Goal: Task Accomplishment & Management: Manage account settings

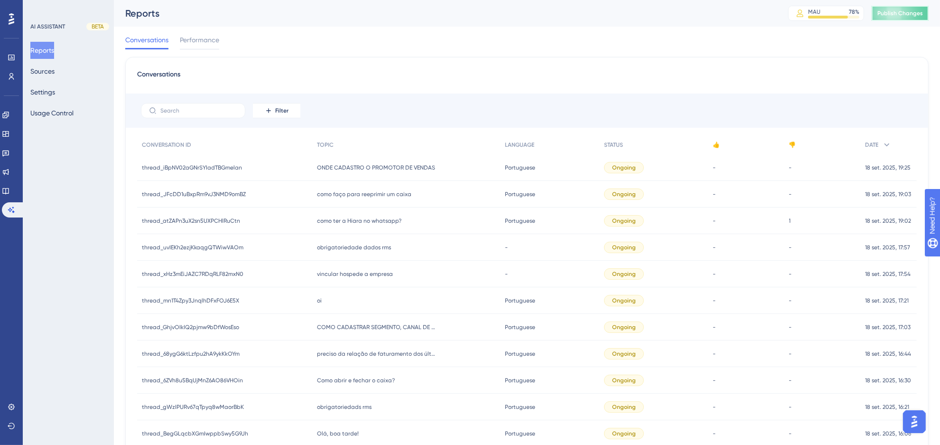
click at [903, 11] on span "Publish Changes" at bounding box center [900, 13] width 46 height 8
click at [281, 110] on span "Filter" at bounding box center [281, 111] width 13 height 8
click at [289, 246] on span "Date Created" at bounding box center [280, 251] width 42 height 11
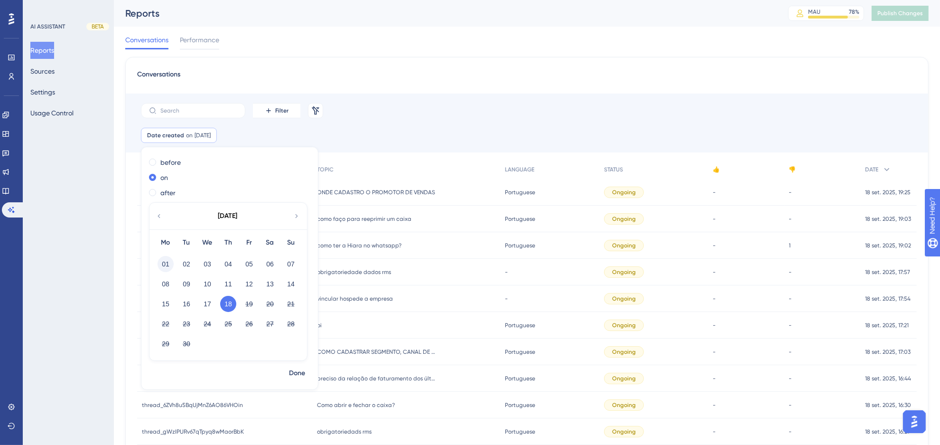
click at [166, 259] on button "01" at bounding box center [166, 264] width 16 height 16
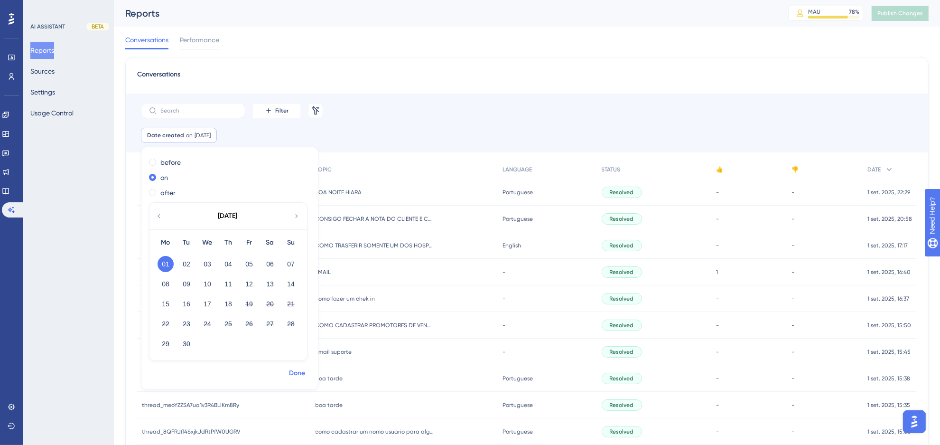
click at [293, 369] on span "Done" at bounding box center [297, 372] width 16 height 11
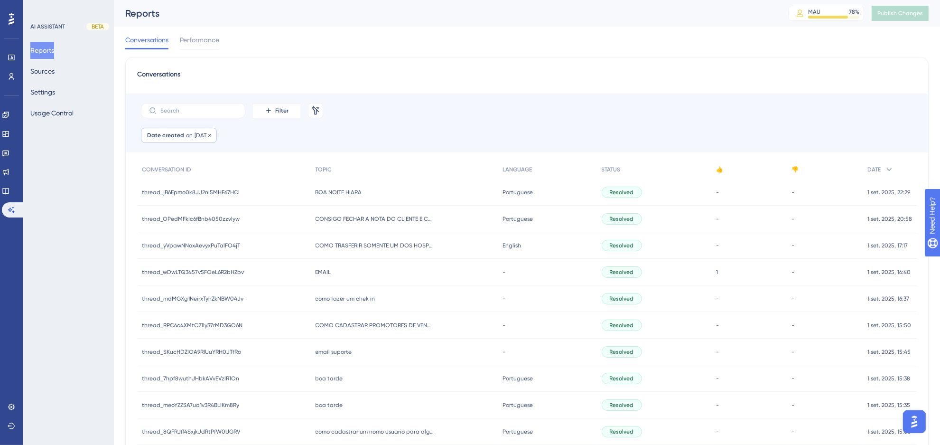
click at [206, 130] on div "Date created on [DATE] [DATE] Remove" at bounding box center [179, 135] width 76 height 15
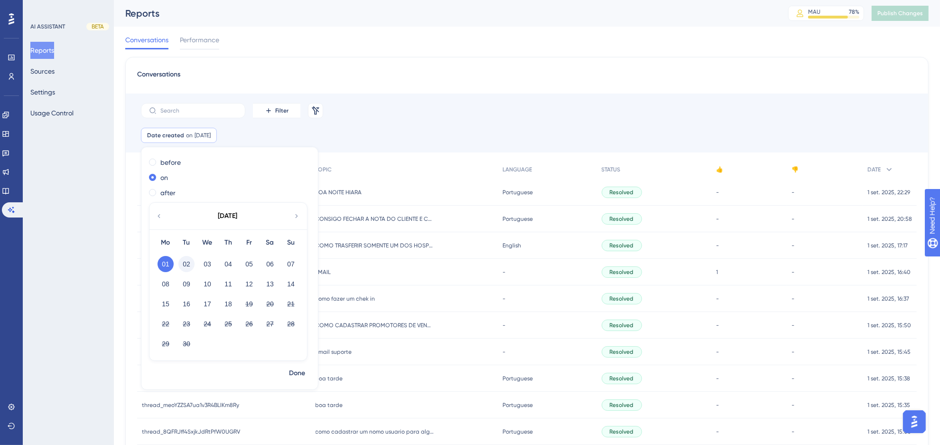
click at [191, 261] on button "02" at bounding box center [186, 264] width 16 height 16
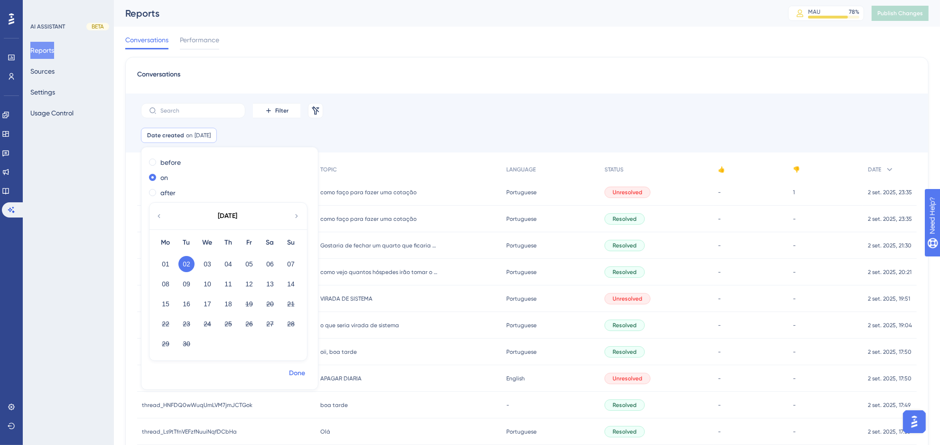
click at [292, 373] on span "Done" at bounding box center [297, 372] width 16 height 11
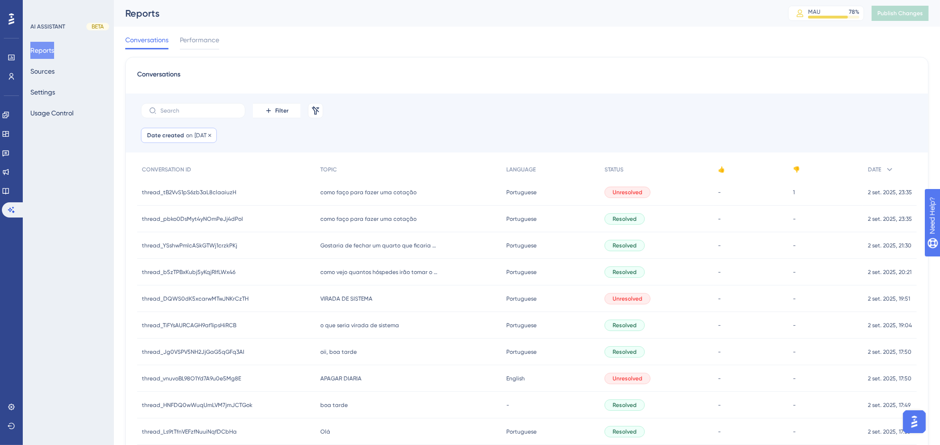
click at [209, 138] on span "[DATE]" at bounding box center [203, 135] width 16 height 8
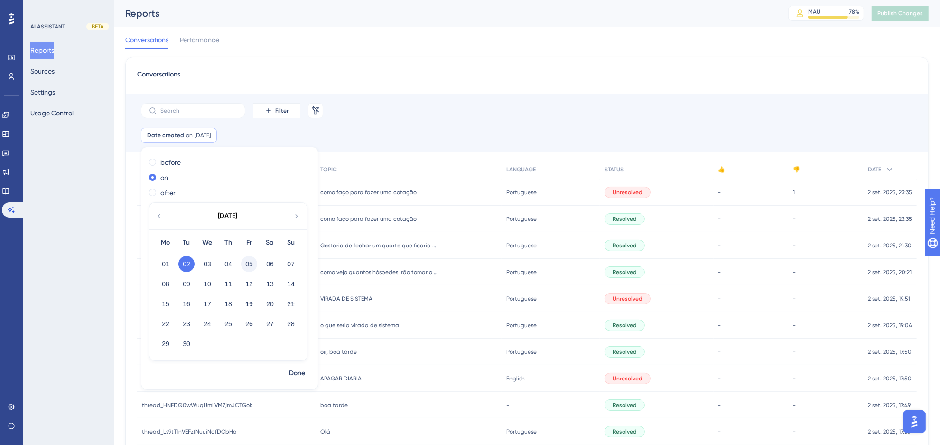
click at [245, 267] on button "05" at bounding box center [249, 264] width 16 height 16
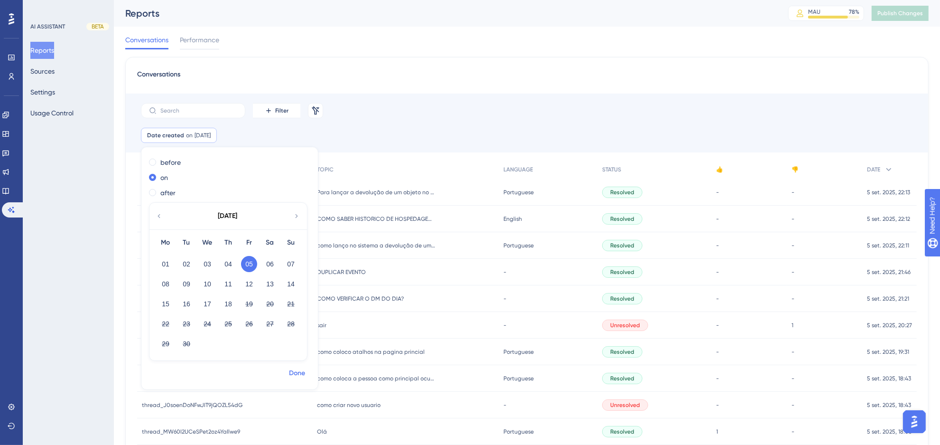
click at [296, 378] on span "Done" at bounding box center [297, 372] width 16 height 11
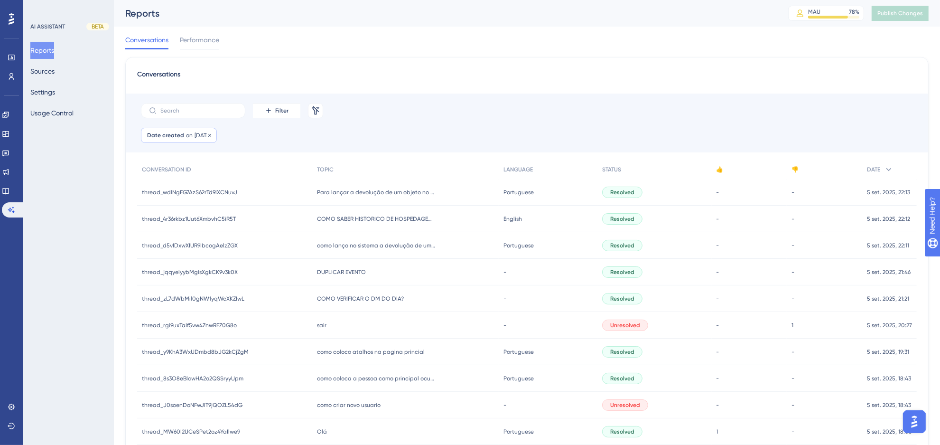
click at [200, 131] on span "[DATE]" at bounding box center [203, 135] width 16 height 8
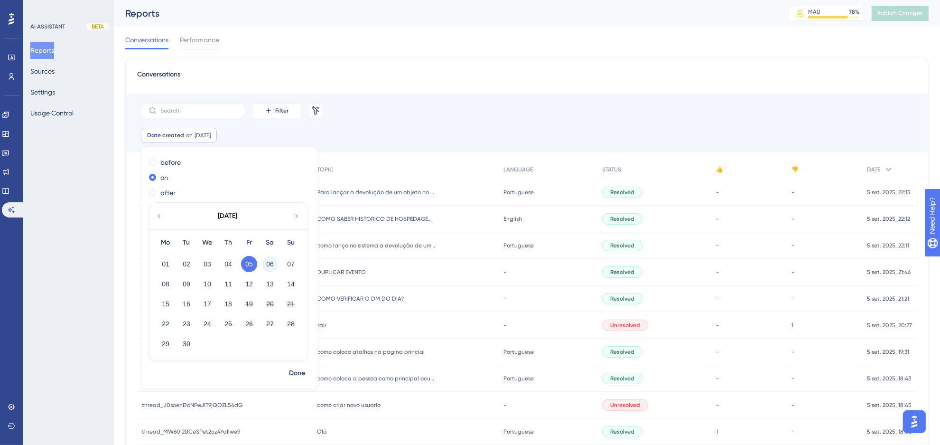
click at [270, 268] on button "06" at bounding box center [270, 264] width 16 height 16
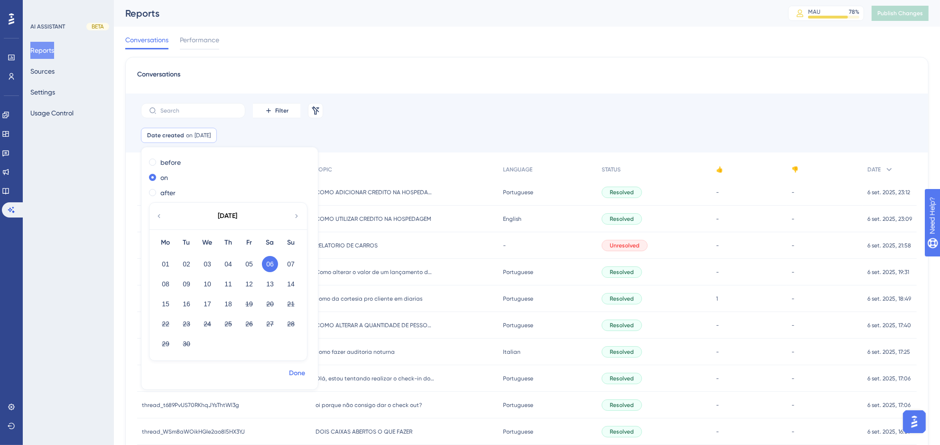
click at [295, 376] on span "Done" at bounding box center [297, 372] width 16 height 11
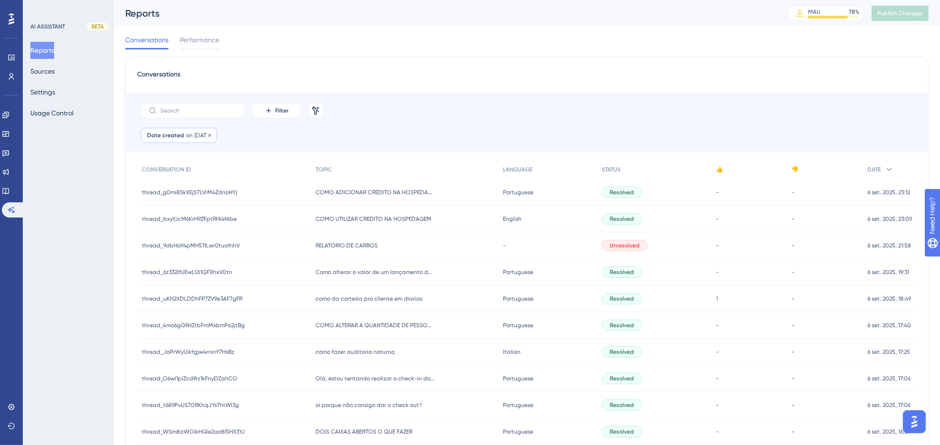
click at [195, 138] on span "[DATE]" at bounding box center [203, 135] width 16 height 8
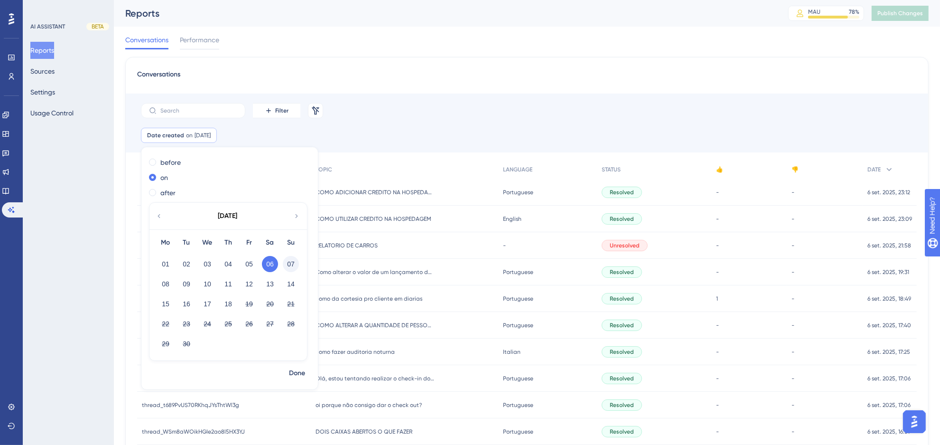
click at [288, 268] on button "07" at bounding box center [291, 264] width 16 height 16
click at [299, 372] on span "Done" at bounding box center [297, 372] width 16 height 11
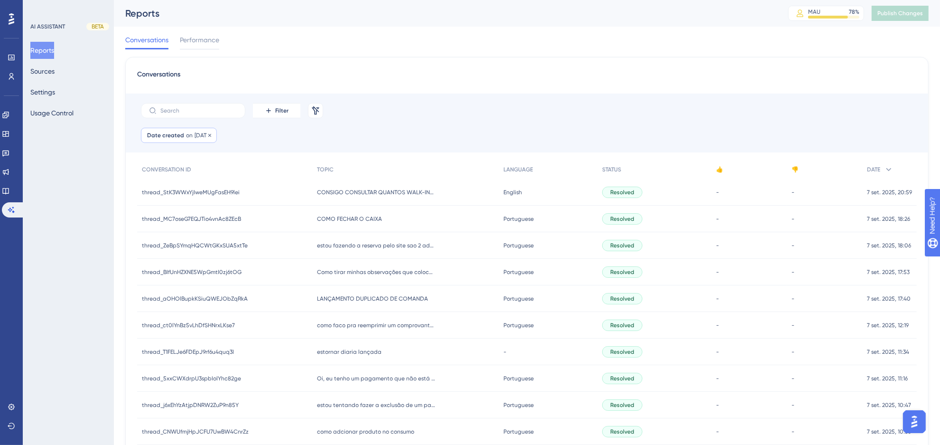
click at [204, 136] on span "[DATE]" at bounding box center [203, 135] width 16 height 8
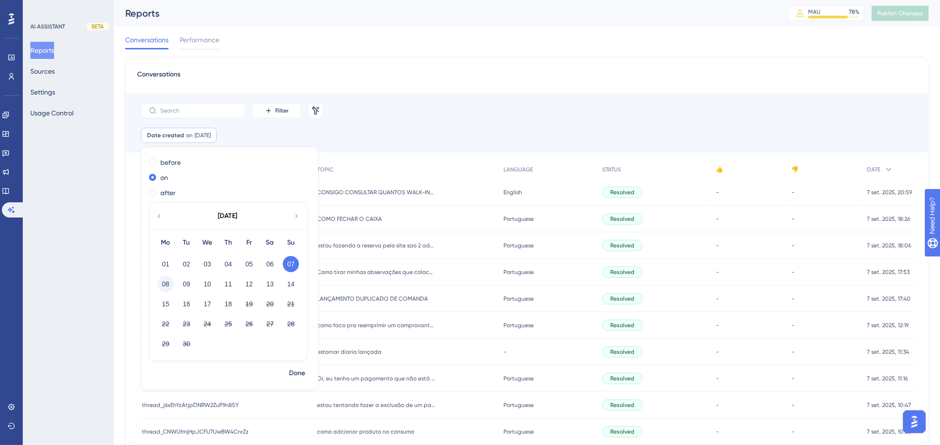
click at [168, 282] on button "08" at bounding box center [166, 284] width 16 height 16
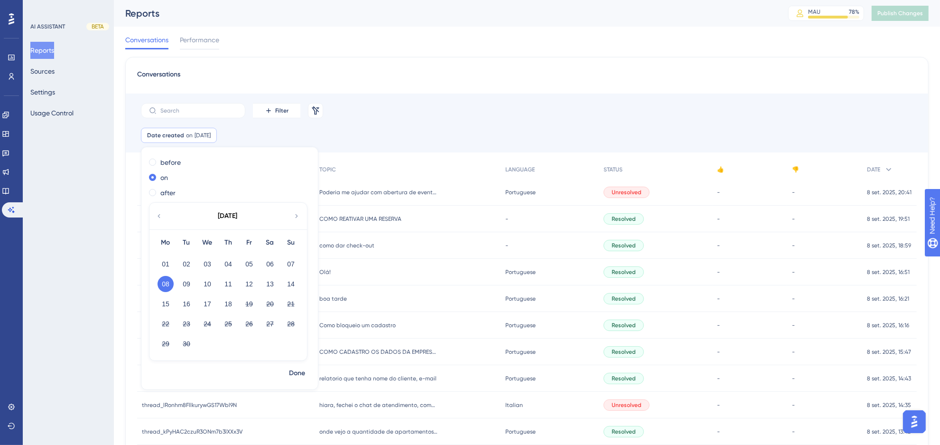
click at [301, 373] on span "Done" at bounding box center [297, 372] width 16 height 11
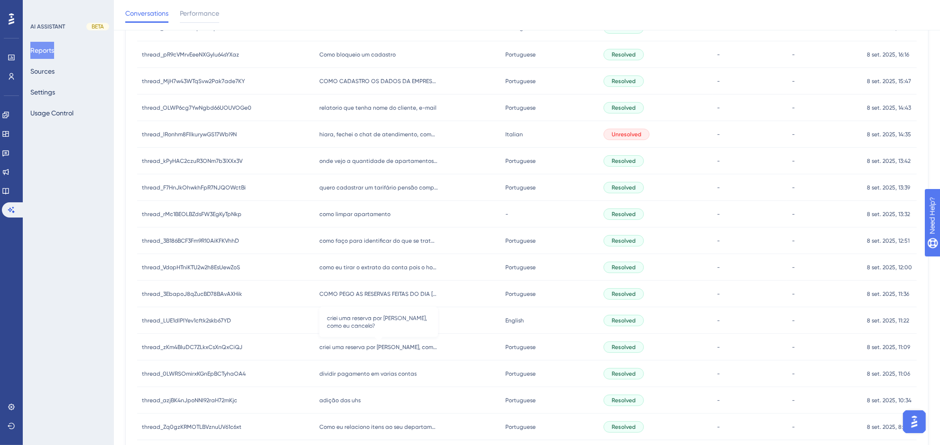
scroll to position [46, 0]
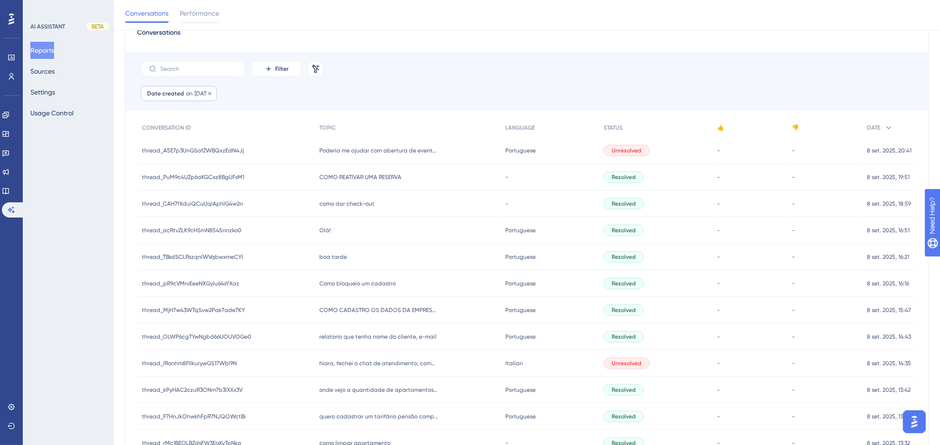
click at [191, 93] on div "Date created on [DATE] [DATE] Remove" at bounding box center [179, 93] width 76 height 15
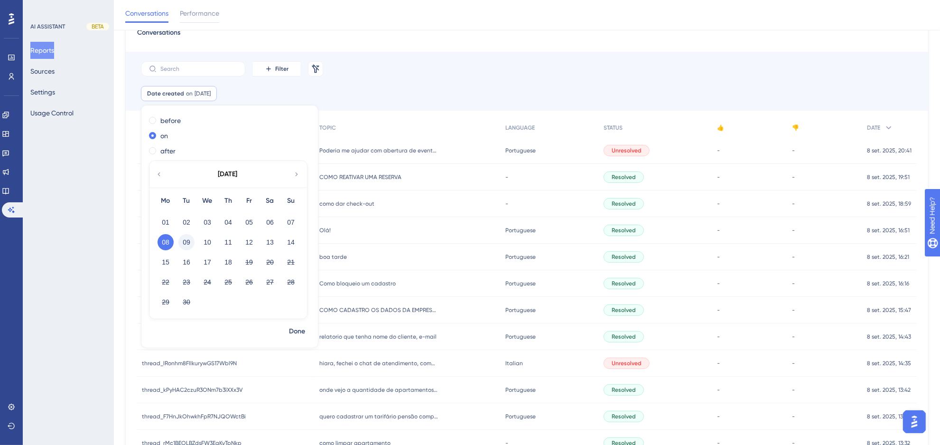
click at [181, 236] on button "09" at bounding box center [186, 242] width 16 height 16
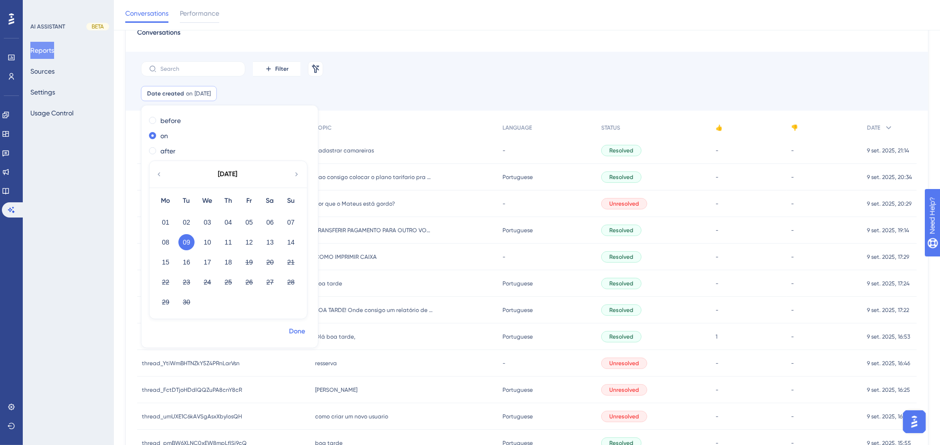
click at [295, 330] on span "Done" at bounding box center [297, 331] width 16 height 11
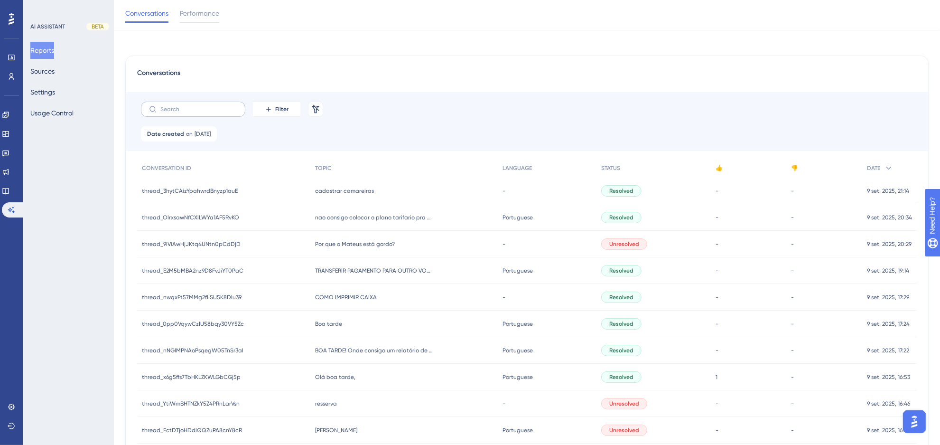
scroll to position [0, 0]
click at [197, 138] on span "[DATE]" at bounding box center [203, 135] width 16 height 8
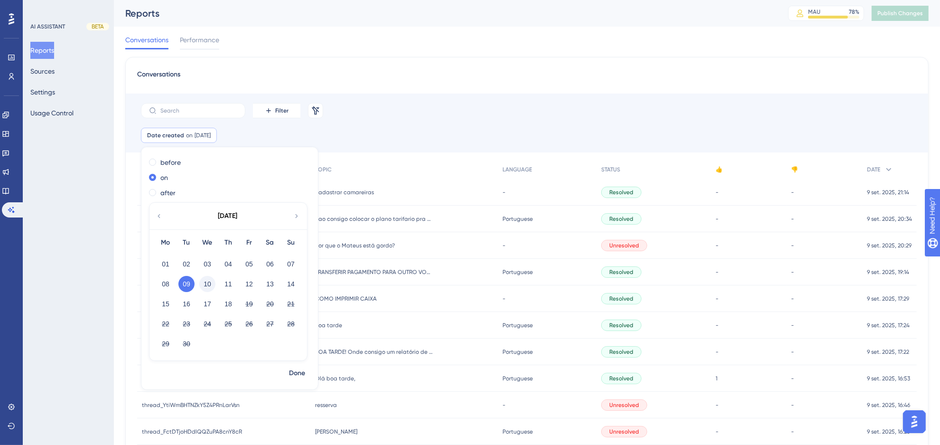
click at [205, 284] on button "10" at bounding box center [207, 284] width 16 height 16
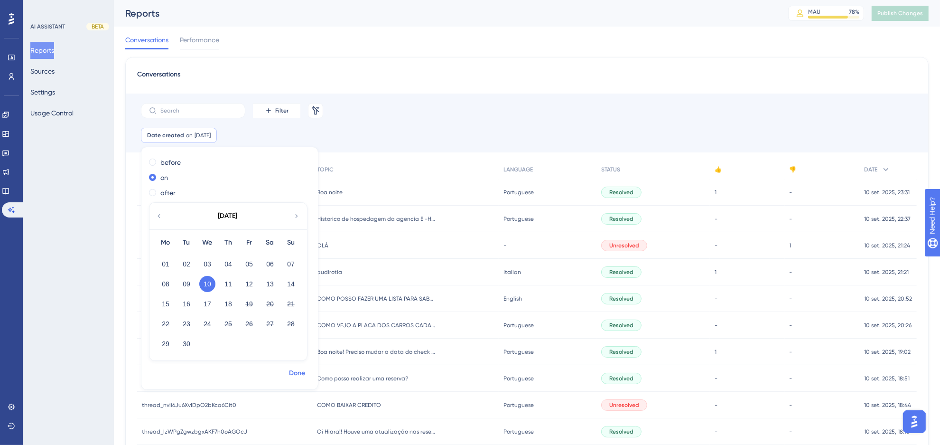
click at [301, 378] on span "Done" at bounding box center [297, 372] width 16 height 11
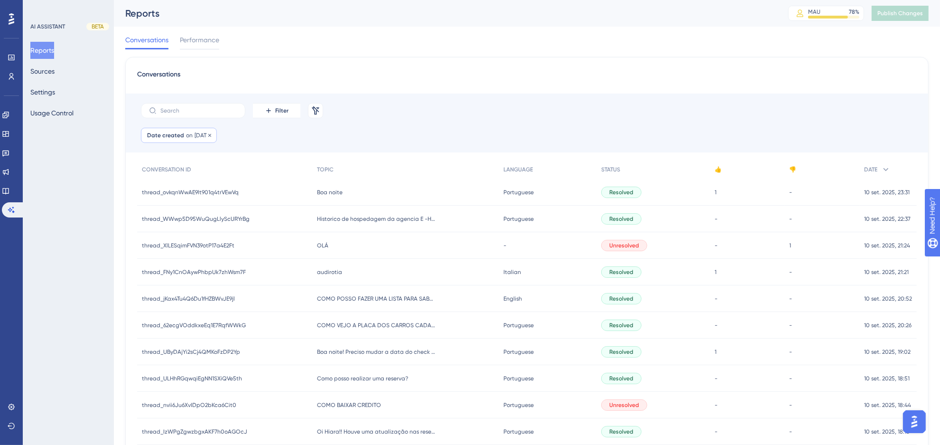
click at [186, 131] on span "on" at bounding box center [189, 135] width 7 height 8
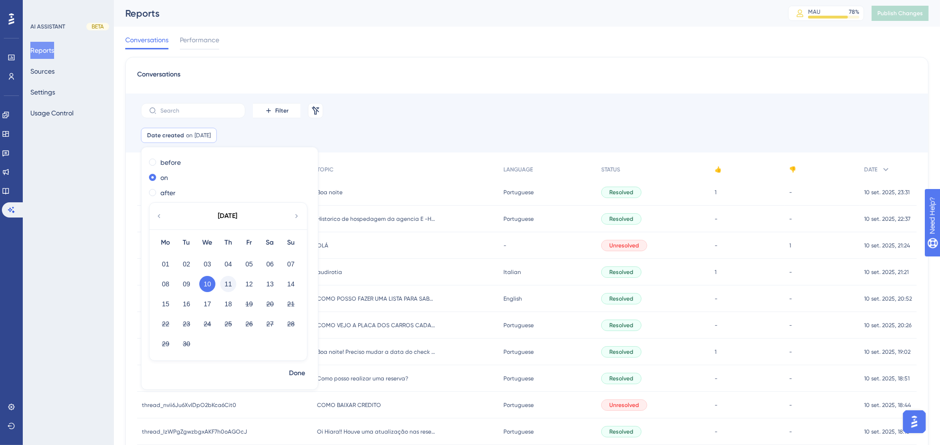
click at [227, 283] on button "11" at bounding box center [228, 284] width 16 height 16
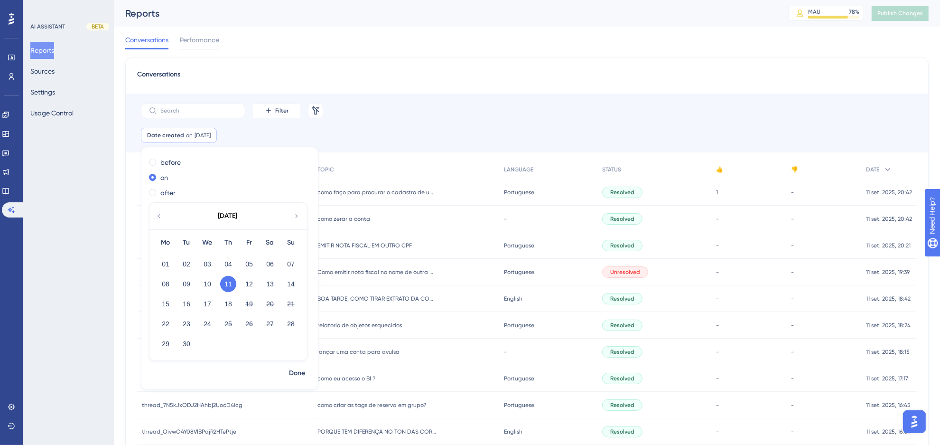
click at [428, 74] on div "Conversations" at bounding box center [527, 77] width 780 height 17
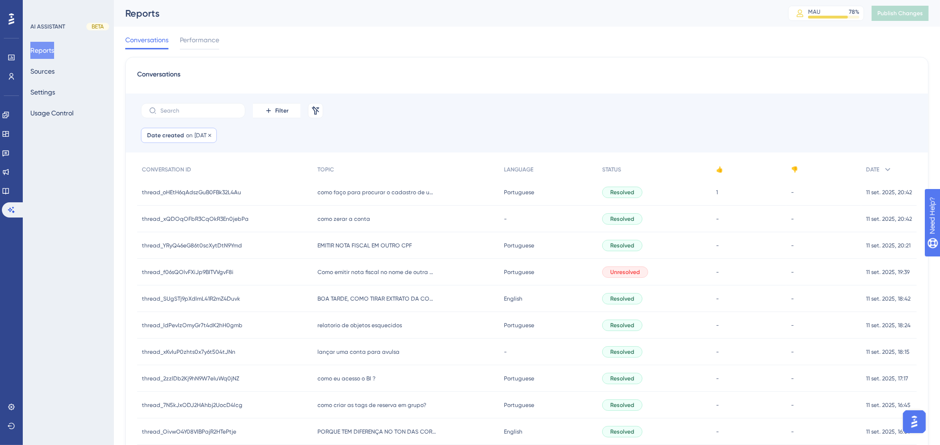
click at [178, 138] on span "Date created" at bounding box center [165, 135] width 37 height 8
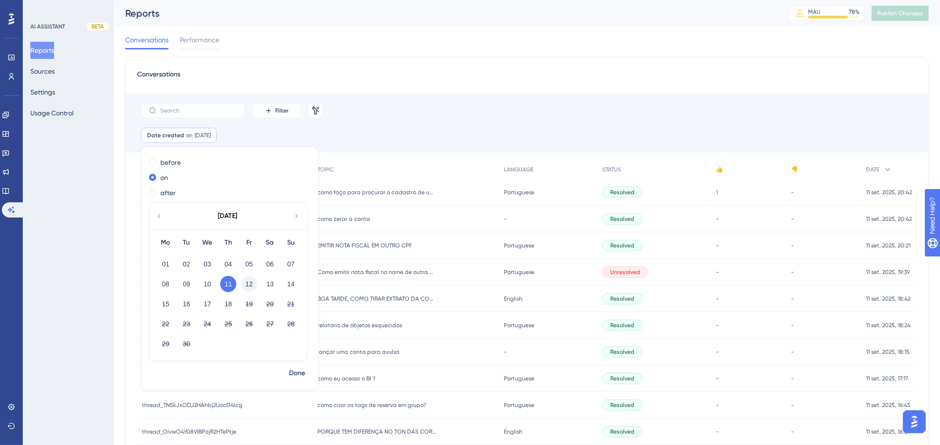
click at [252, 284] on button "12" at bounding box center [249, 284] width 16 height 16
click at [293, 368] on span "Done" at bounding box center [297, 372] width 16 height 11
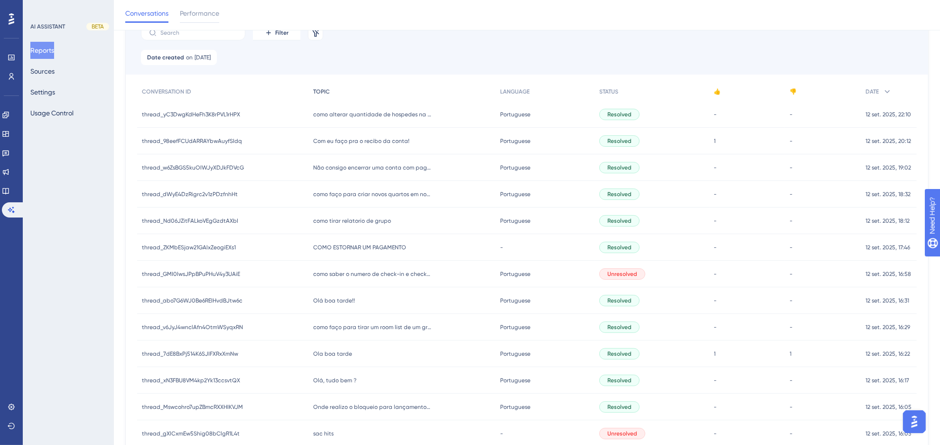
scroll to position [46, 0]
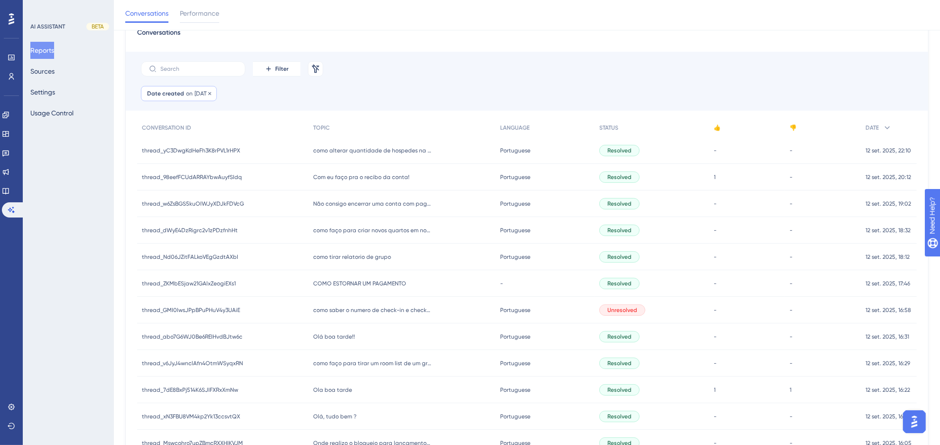
click at [200, 96] on span "[DATE]" at bounding box center [203, 94] width 16 height 8
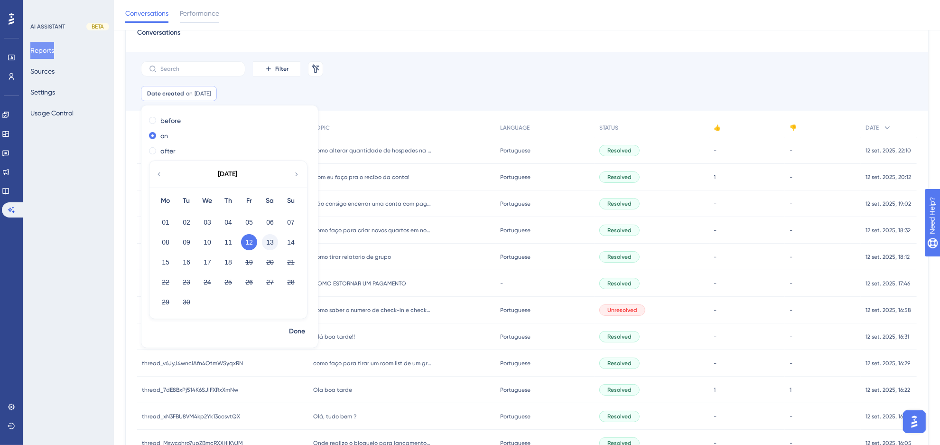
click at [271, 243] on button "13" at bounding box center [270, 242] width 16 height 16
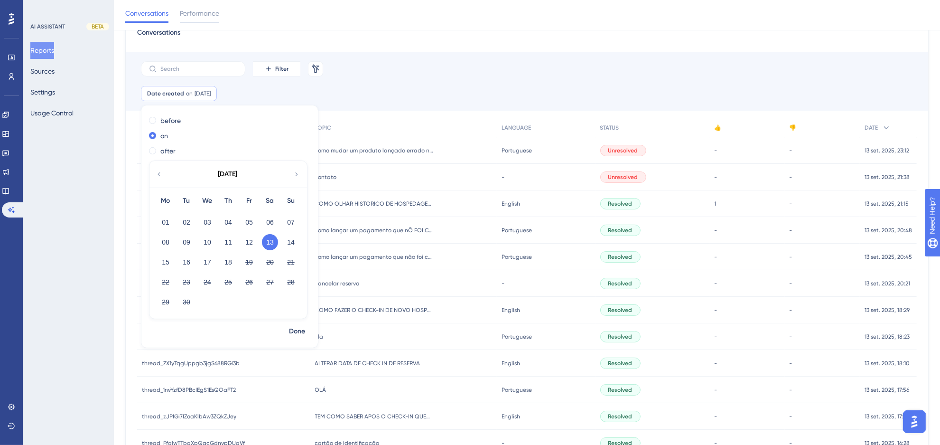
click at [393, 54] on div "Filter Remove Filters" at bounding box center [527, 69] width 802 height 34
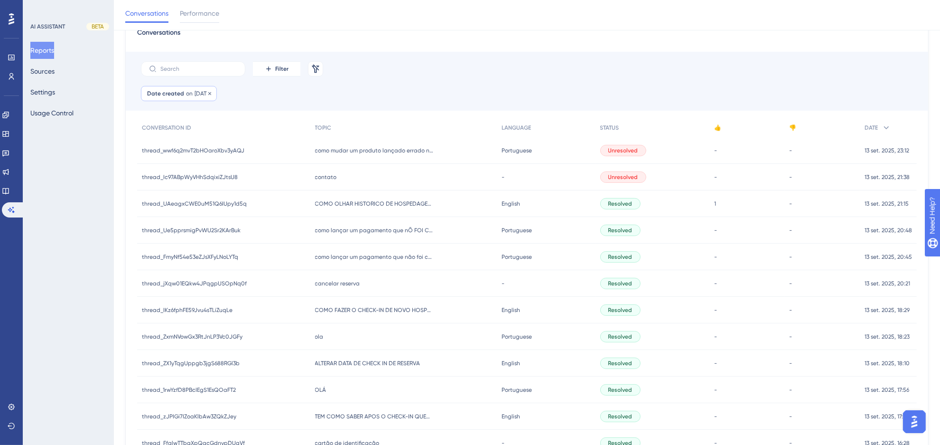
click at [202, 96] on span "[DATE]" at bounding box center [203, 94] width 16 height 8
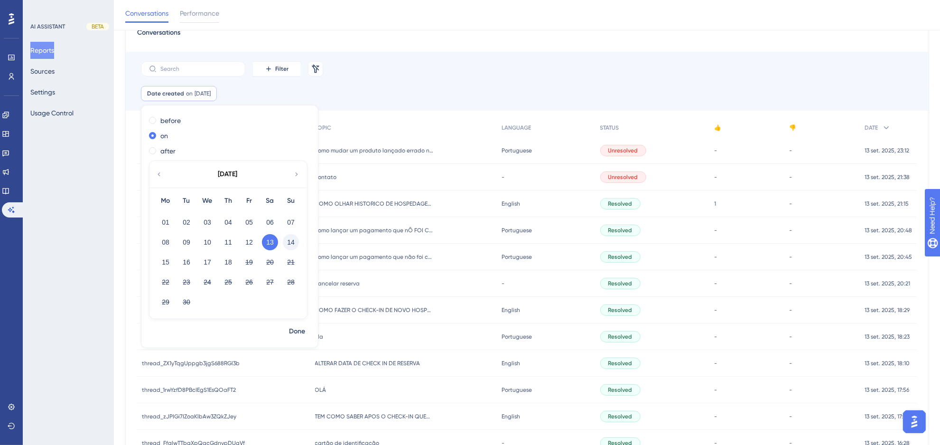
click at [290, 245] on button "14" at bounding box center [291, 242] width 16 height 16
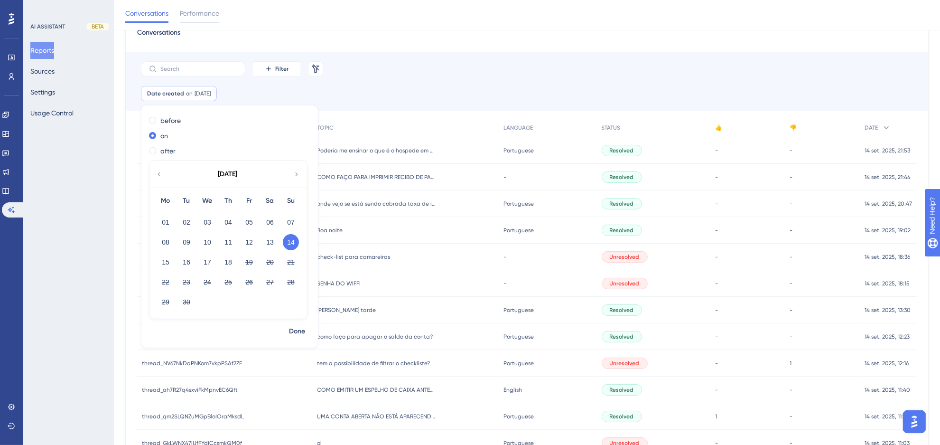
click at [426, 81] on div "Filter Remove Filters" at bounding box center [527, 69] width 802 height 34
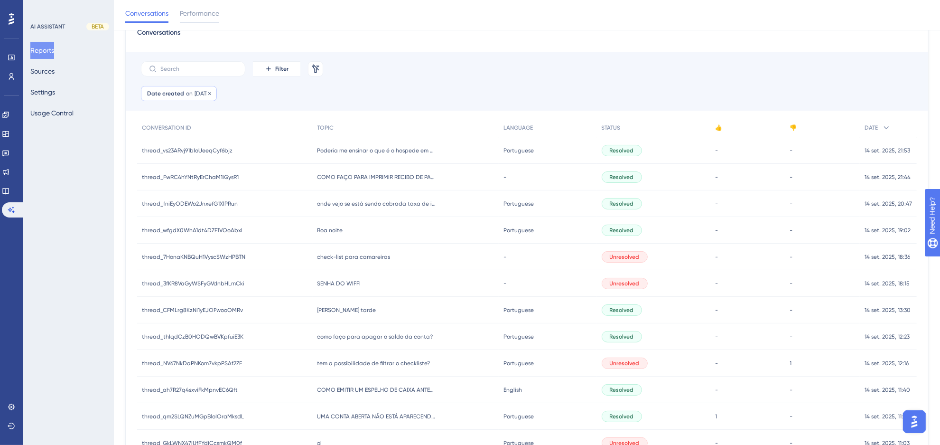
click at [205, 93] on span "[DATE]" at bounding box center [203, 94] width 16 height 8
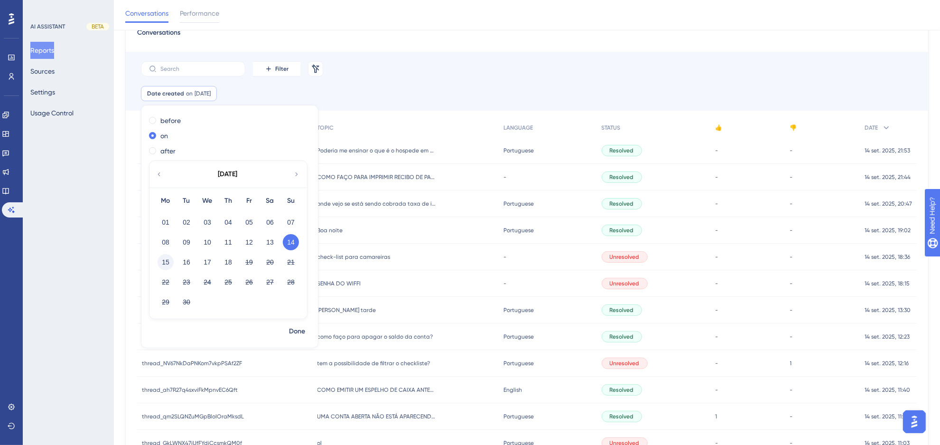
click at [168, 259] on button "15" at bounding box center [166, 262] width 16 height 16
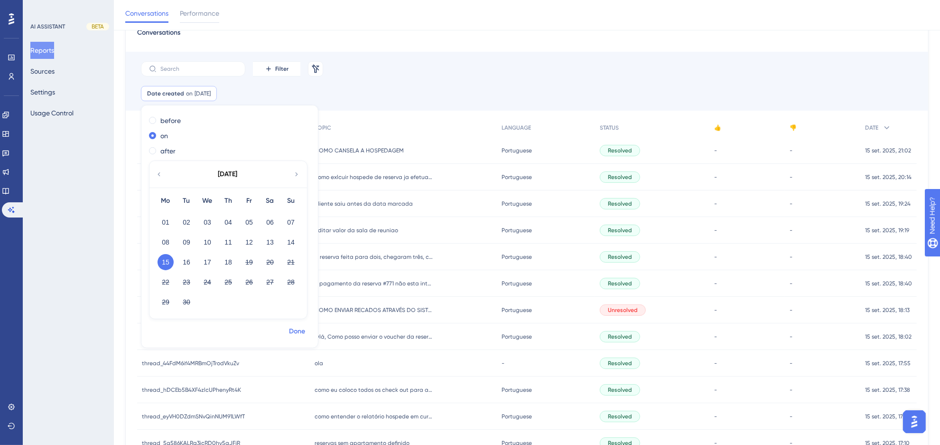
click at [293, 329] on span "Done" at bounding box center [297, 331] width 16 height 11
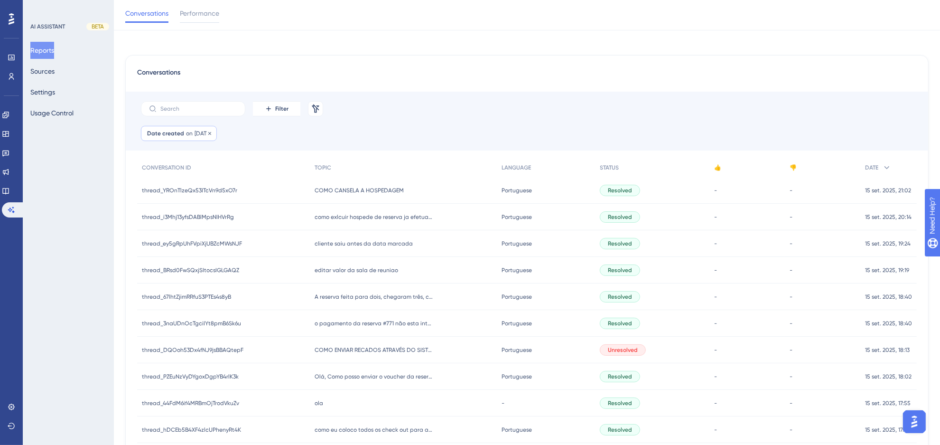
scroll to position [0, 0]
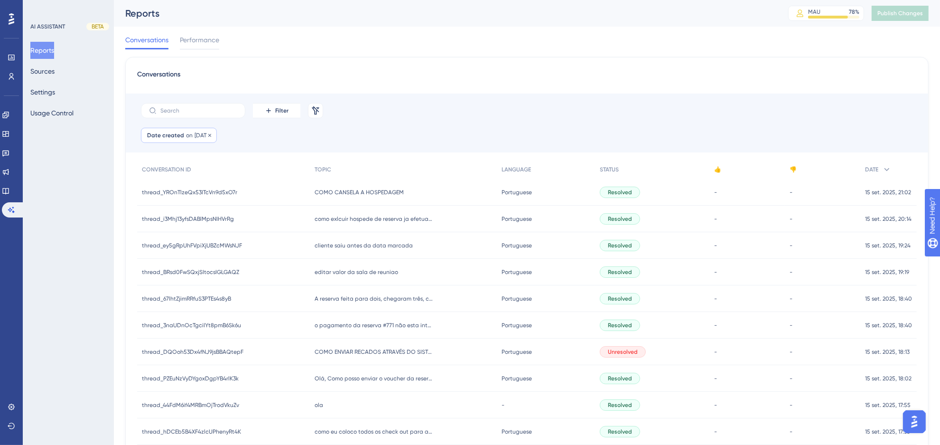
click at [195, 137] on span "[DATE]" at bounding box center [203, 135] width 16 height 8
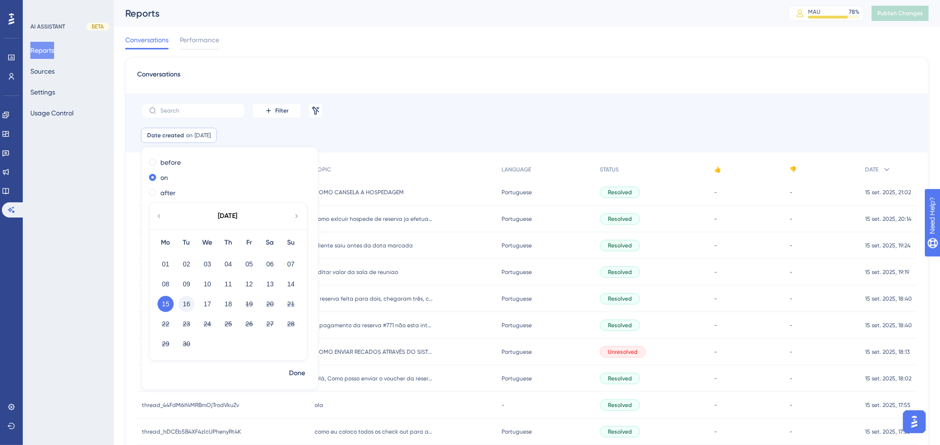
click at [190, 301] on button "16" at bounding box center [186, 304] width 16 height 16
click at [297, 375] on span "Done" at bounding box center [297, 372] width 16 height 11
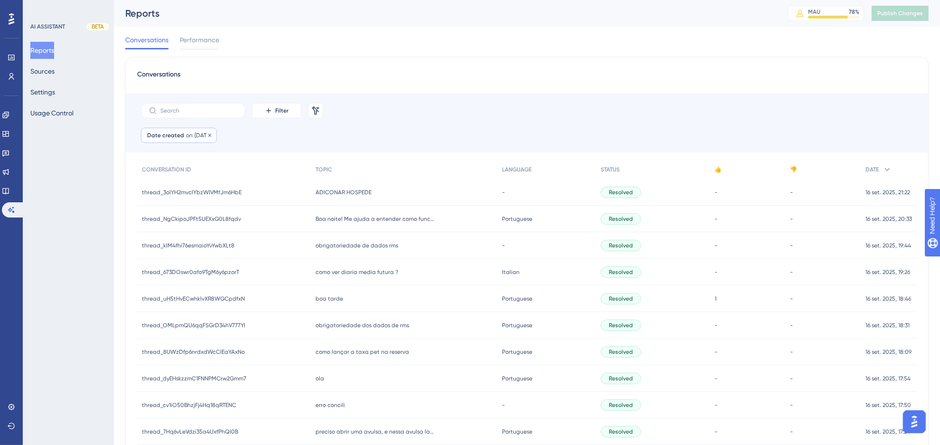
click at [194, 139] on div "Date created on [DATE] [DATE] Remove" at bounding box center [179, 135] width 76 height 15
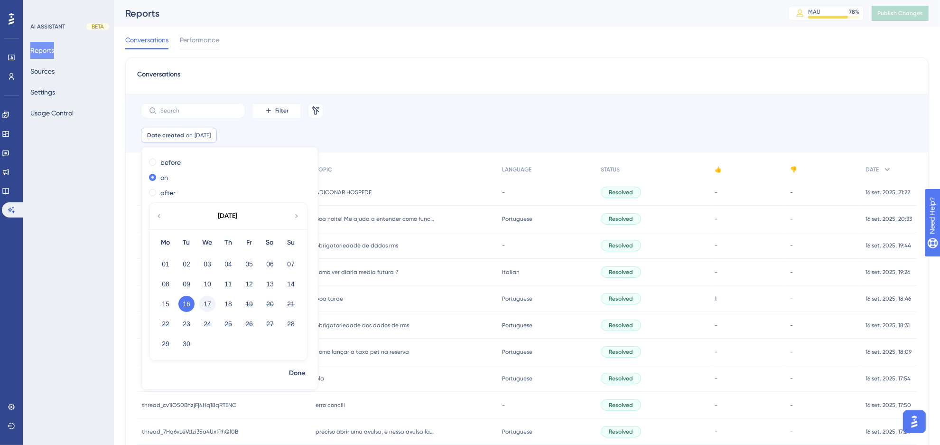
click at [210, 307] on button "17" at bounding box center [207, 304] width 16 height 16
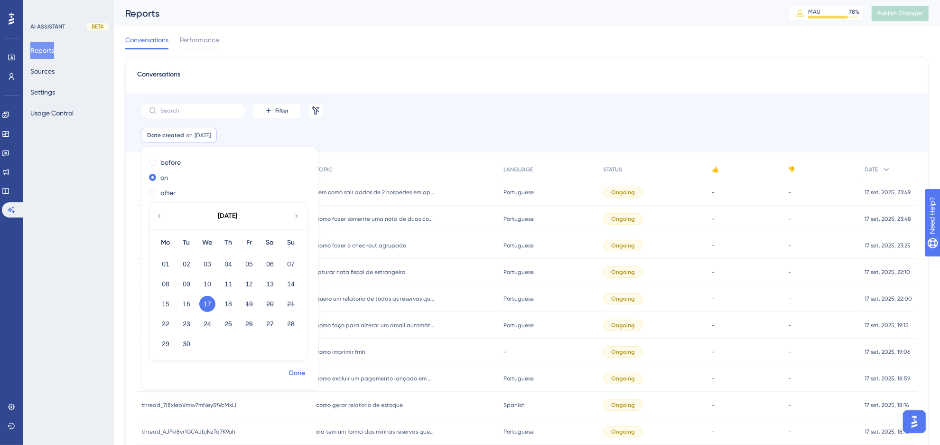
click at [295, 374] on span "Done" at bounding box center [297, 372] width 16 height 11
